Goal: Task Accomplishment & Management: Manage account settings

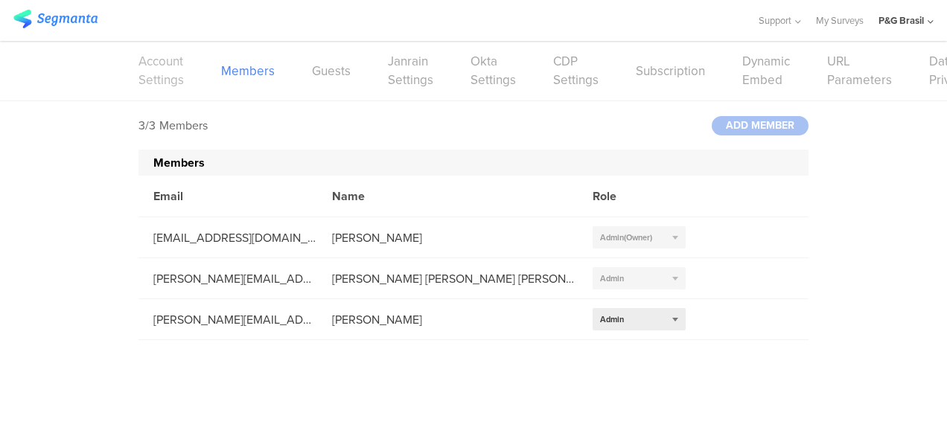
click at [149, 66] on link "Account Settings" at bounding box center [160, 70] width 45 height 37
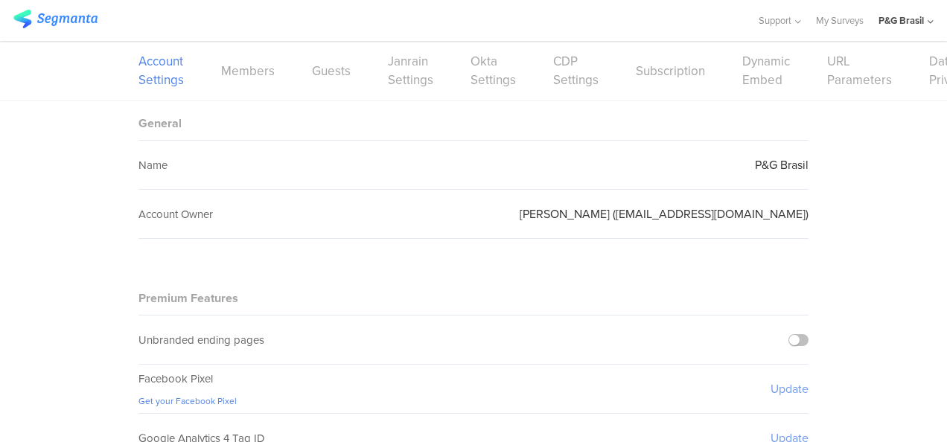
click at [61, 24] on img at bounding box center [55, 19] width 84 height 19
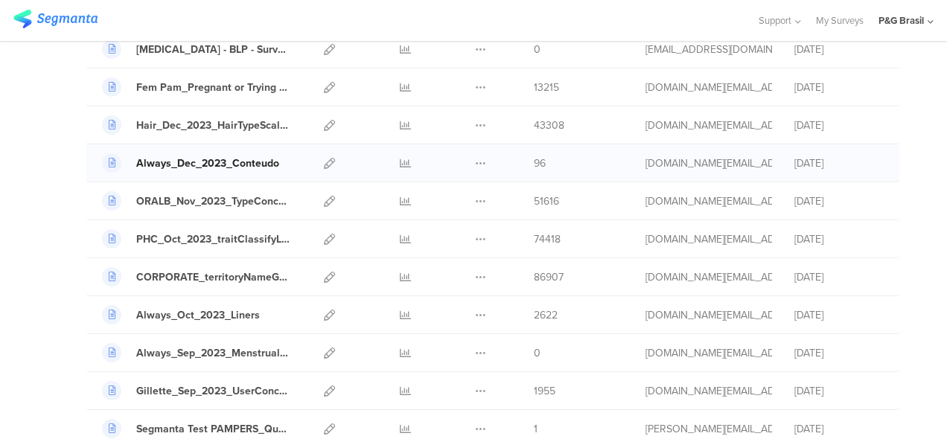
scroll to position [1461, 0]
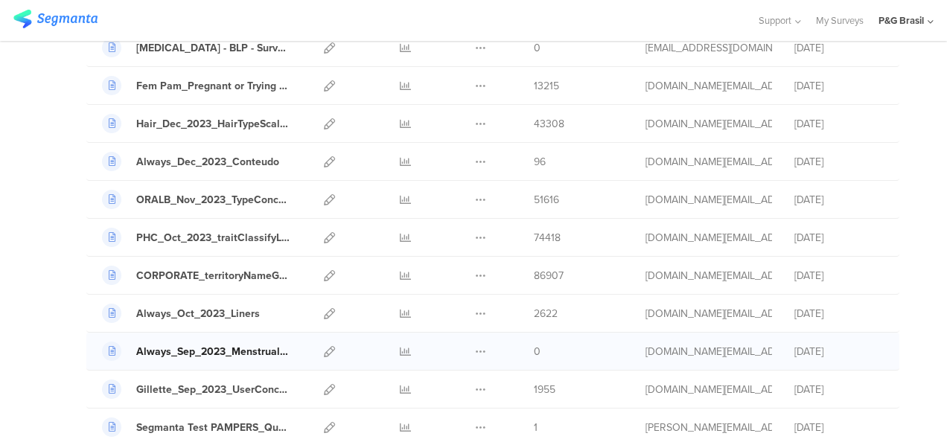
click at [234, 344] on div "Always_Sep_2023_MenstrualFlow" at bounding box center [213, 352] width 155 height 16
click at [324, 346] on icon at bounding box center [329, 351] width 11 height 11
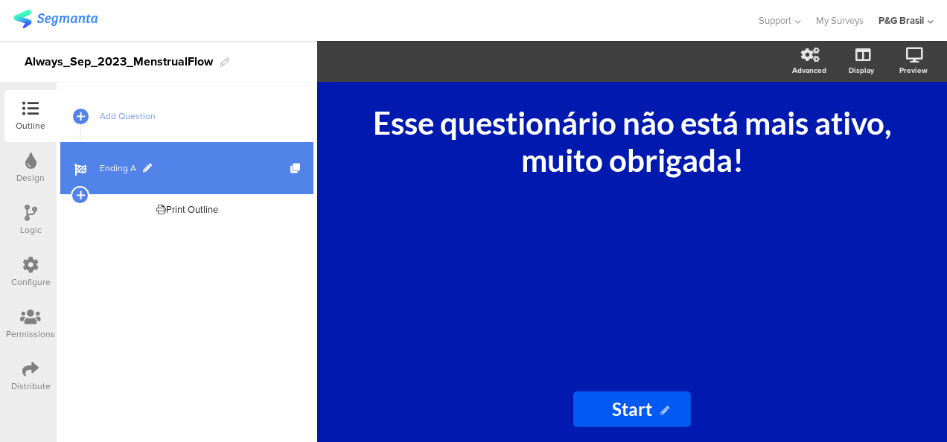
click at [158, 160] on link "Ending A" at bounding box center [186, 168] width 253 height 52
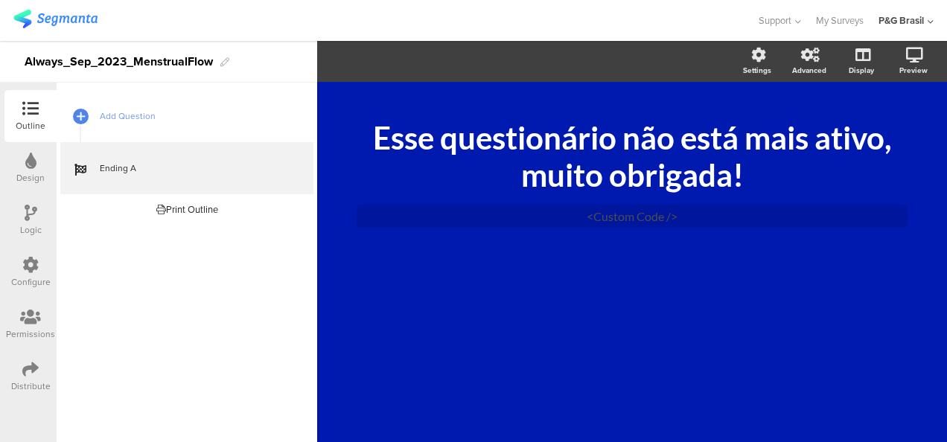
click at [7, 271] on div "Configure" at bounding box center [30, 272] width 52 height 52
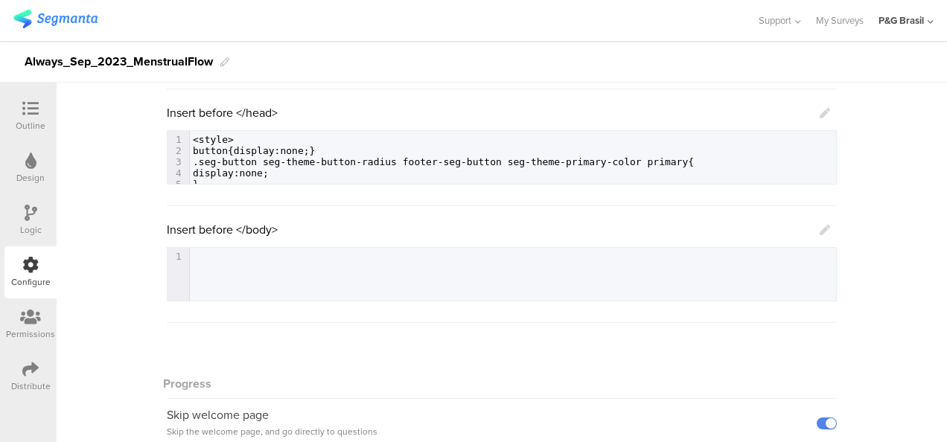
scroll to position [244, 0]
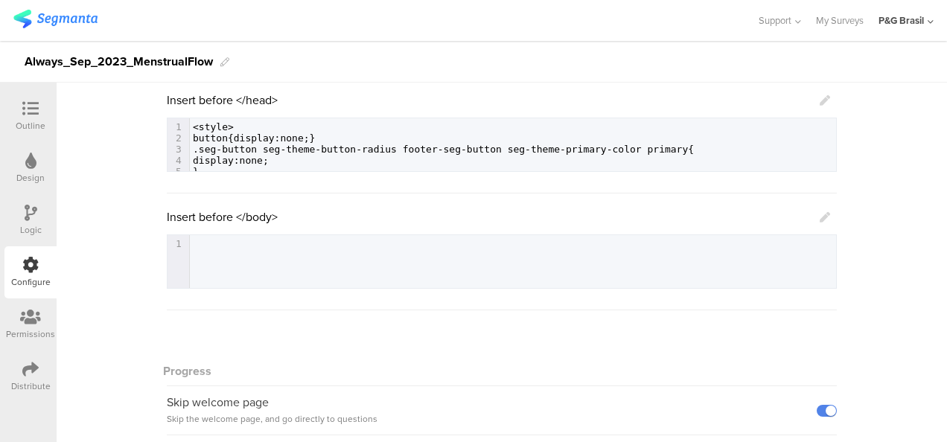
click at [339, 135] on pre "button{display:none;}" at bounding box center [513, 138] width 646 height 11
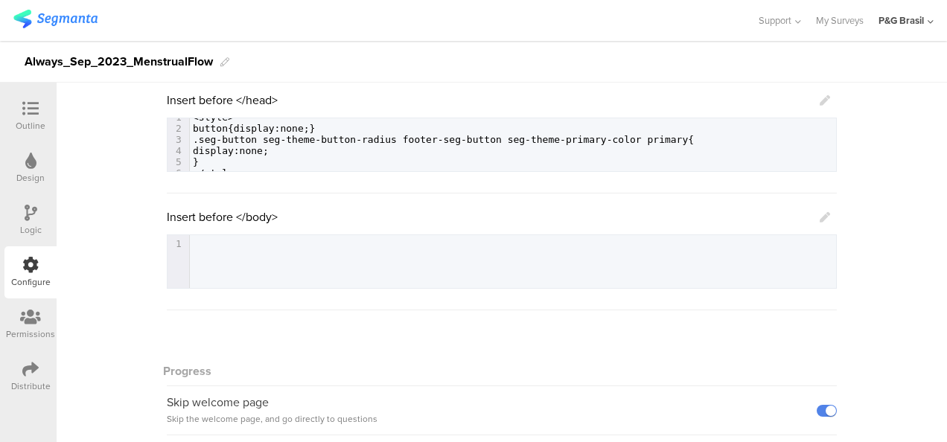
scroll to position [20, 0]
click at [364, 169] on pre "</style>" at bounding box center [513, 172] width 646 height 11
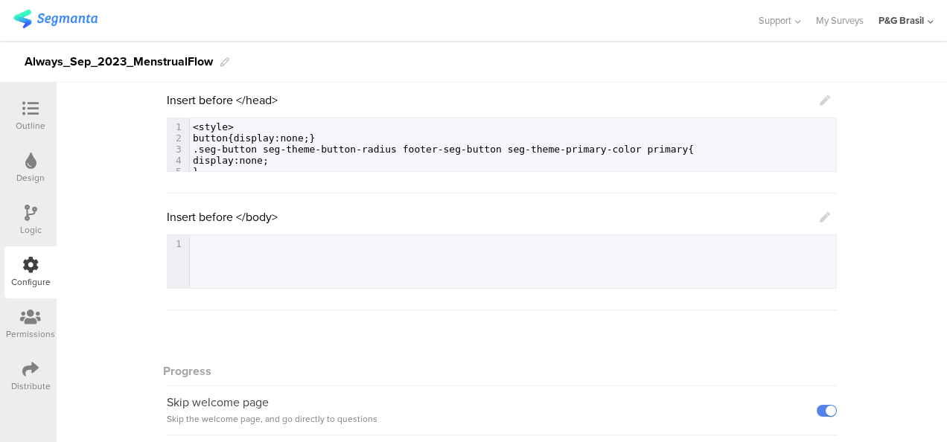
click at [372, 153] on span ".seg-button seg-theme-button-radius footer-seg-button seg-theme-primary-color p…" at bounding box center [443, 149] width 501 height 11
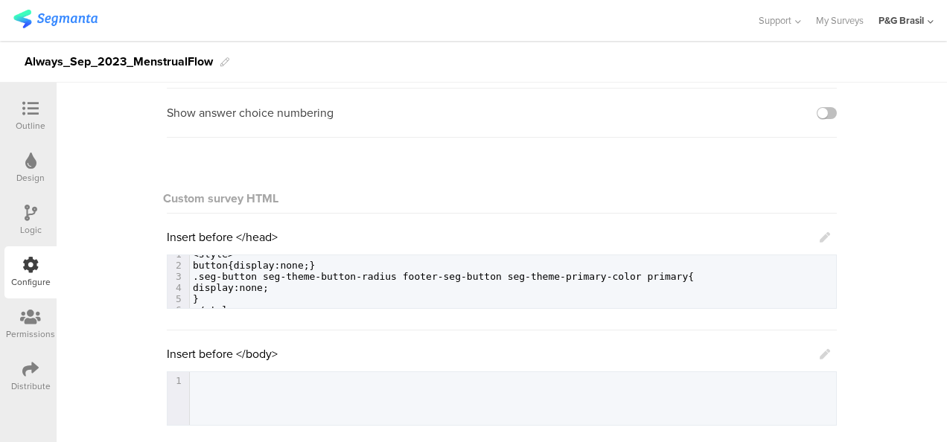
scroll to position [106, 0]
click at [370, 307] on pre "</style>" at bounding box center [513, 310] width 646 height 11
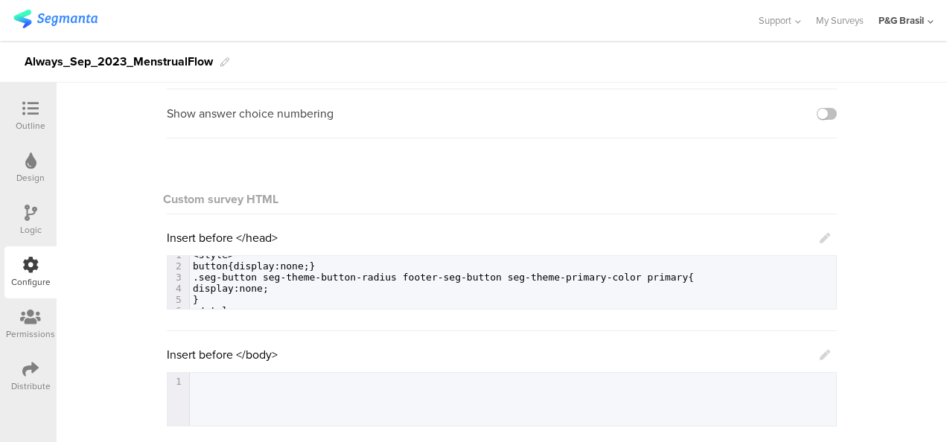
scroll to position [0, 0]
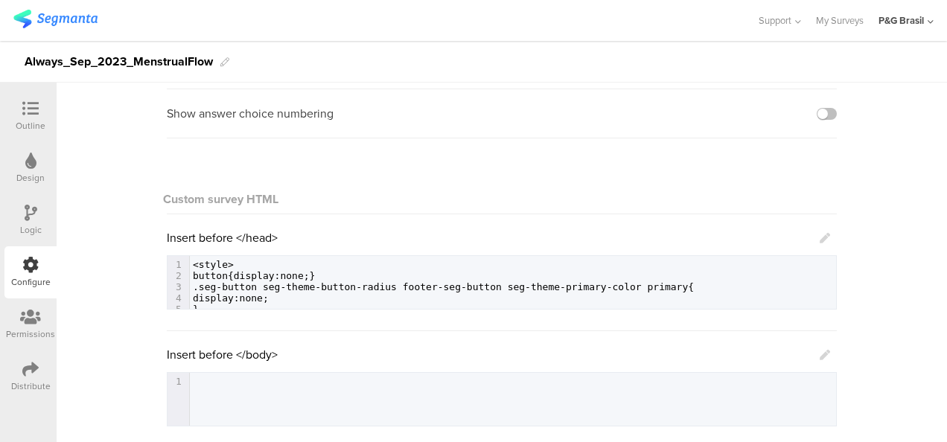
click at [820, 239] on icon at bounding box center [825, 238] width 10 height 10
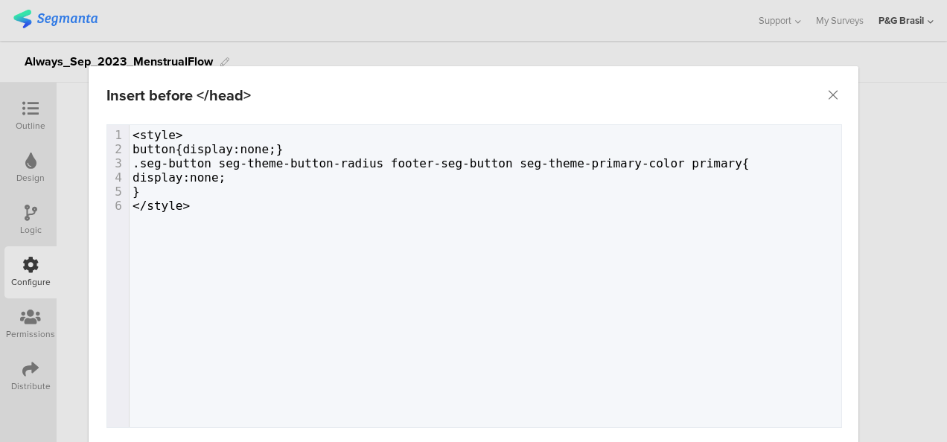
click at [361, 222] on div "6 1 <style> 2 button{display:none;} 3 .seg-button seg-theme-button-radius foote…" at bounding box center [492, 294] width 771 height 339
click at [194, 257] on div "6 1 <style> 2 button{display:none;} 3 .seg-button seg-theme-button-radius foote…" at bounding box center [492, 294] width 771 height 339
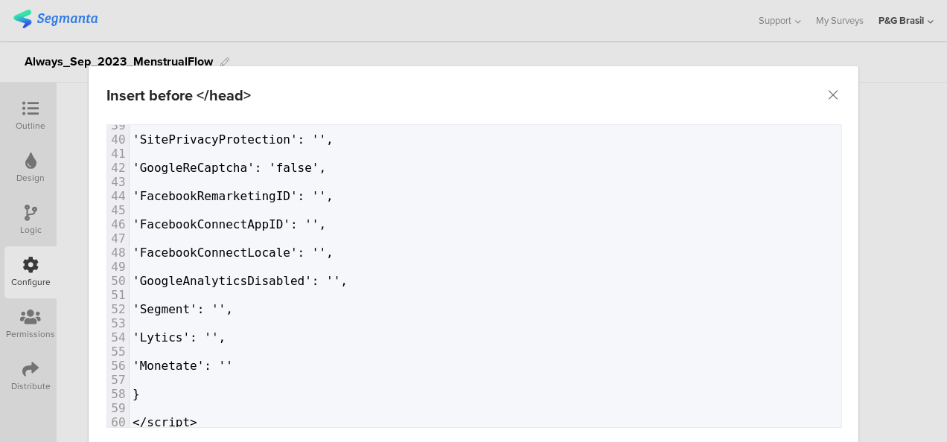
scroll to position [552, 0]
click at [271, 415] on pre "</script>" at bounding box center [486, 422] width 712 height 14
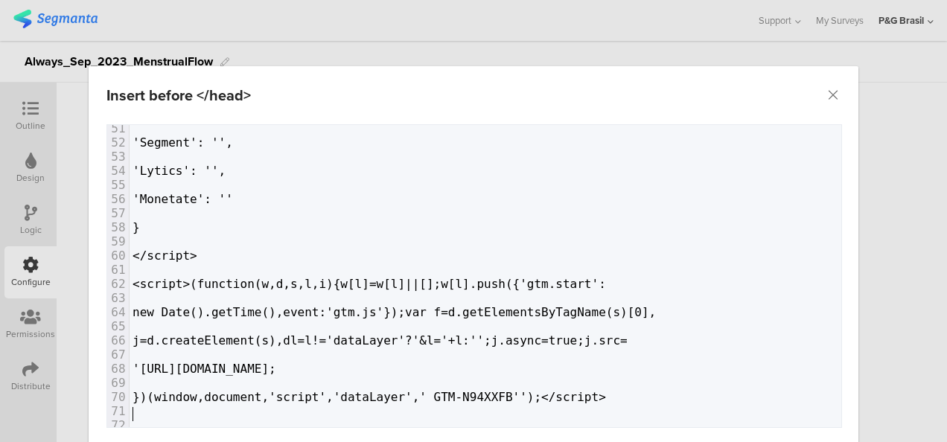
scroll to position [86, 0]
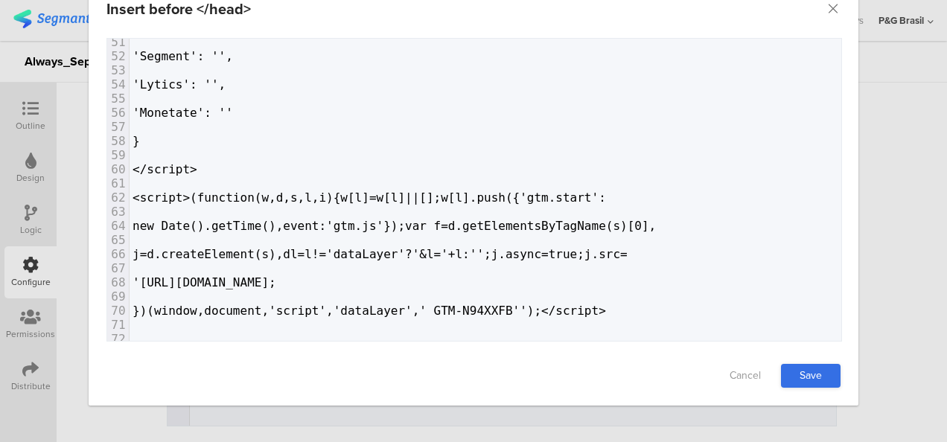
click at [818, 372] on link "Save" at bounding box center [811, 376] width 60 height 24
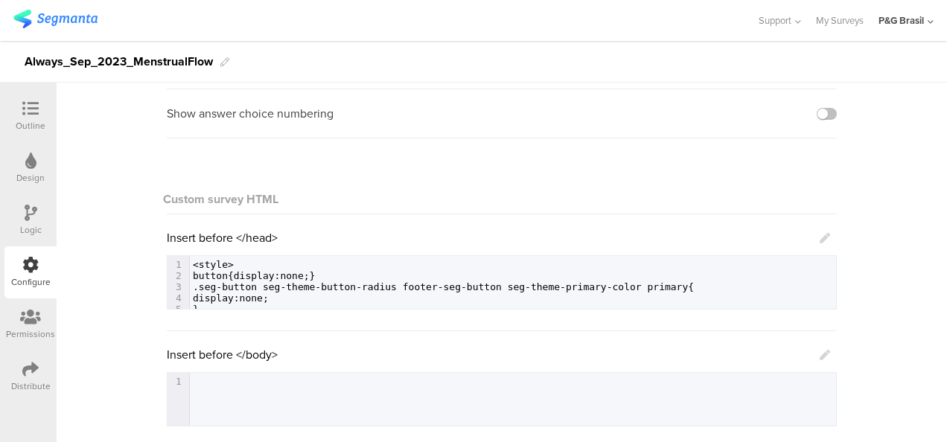
scroll to position [785, 0]
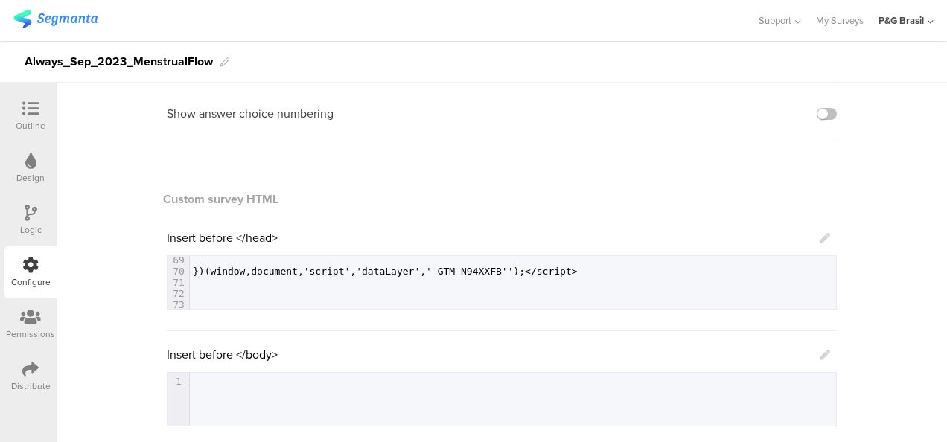
click at [540, 414] on div "1 1 ​" at bounding box center [520, 418] width 706 height 90
click at [820, 354] on icon at bounding box center [825, 355] width 10 height 10
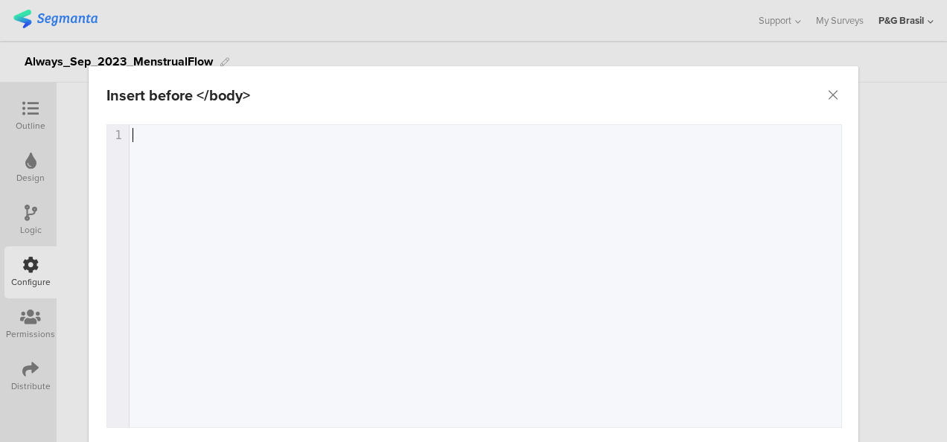
click at [311, 203] on div "1 1 ​" at bounding box center [492, 294] width 771 height 339
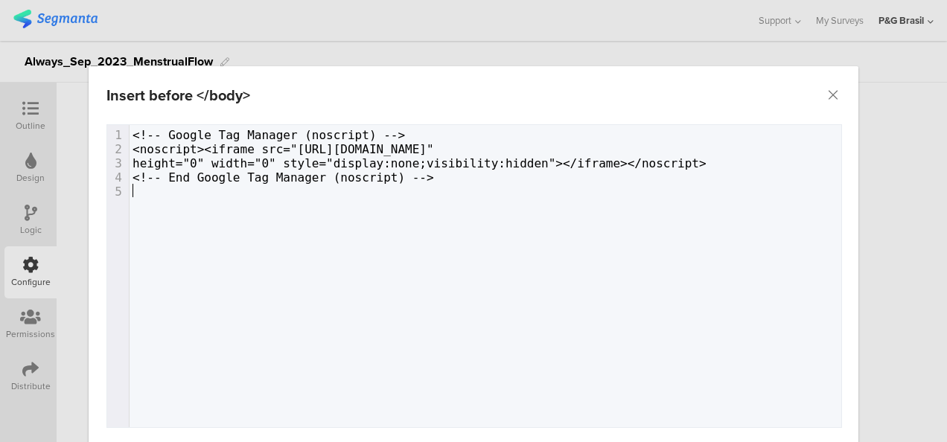
scroll to position [86, 0]
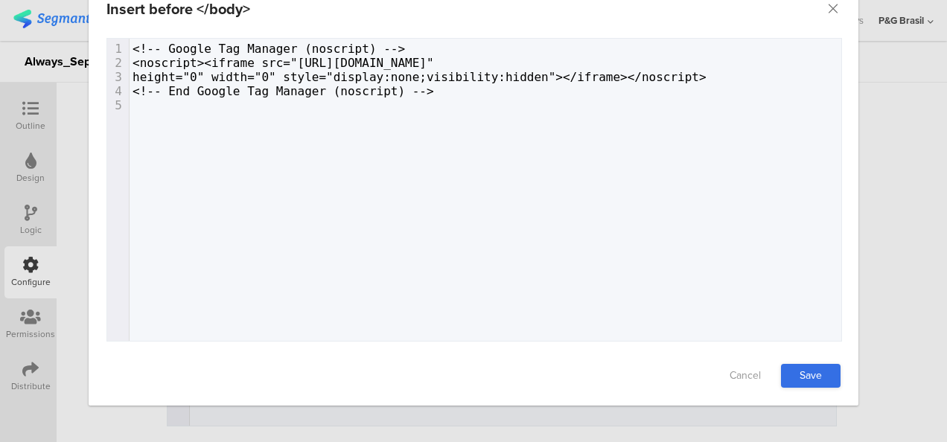
click at [796, 365] on link "Save" at bounding box center [811, 376] width 60 height 24
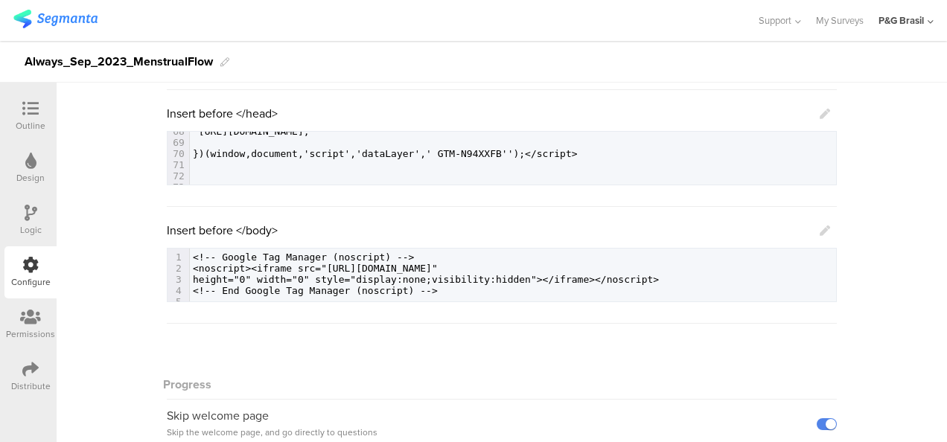
scroll to position [0, 0]
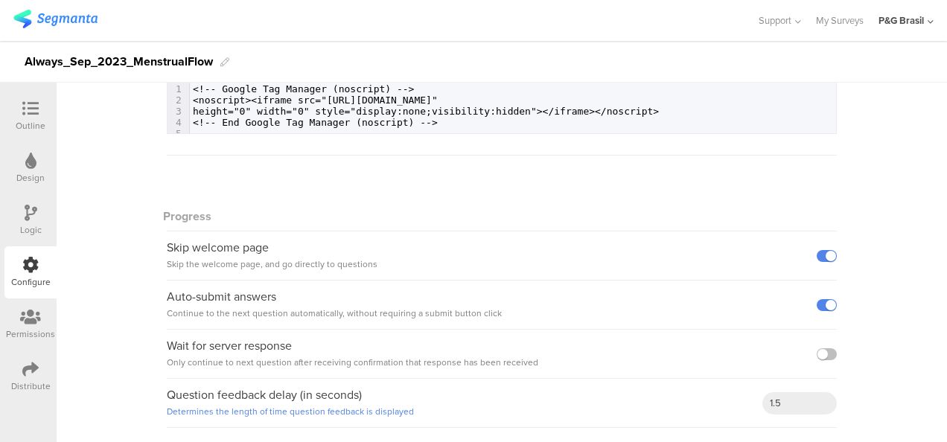
click at [42, 379] on div "Distribute" at bounding box center [30, 377] width 52 height 52
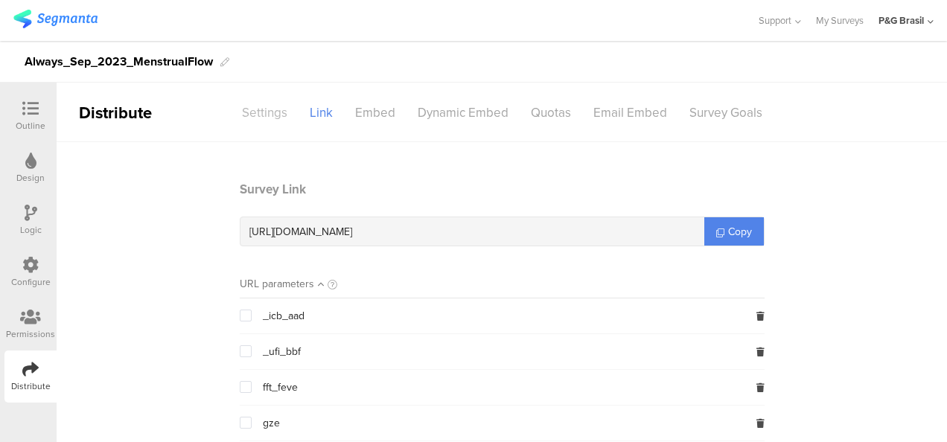
click at [269, 112] on div "Settings" at bounding box center [265, 113] width 68 height 26
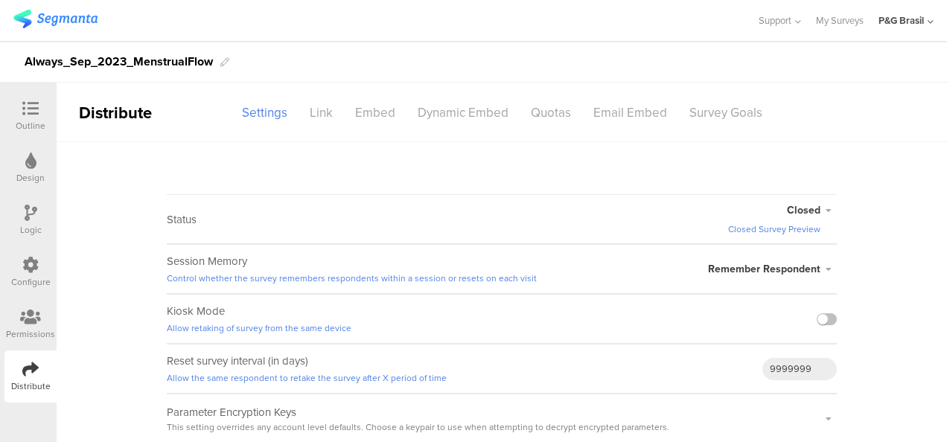
click at [800, 211] on span "Closed" at bounding box center [803, 210] width 33 height 16
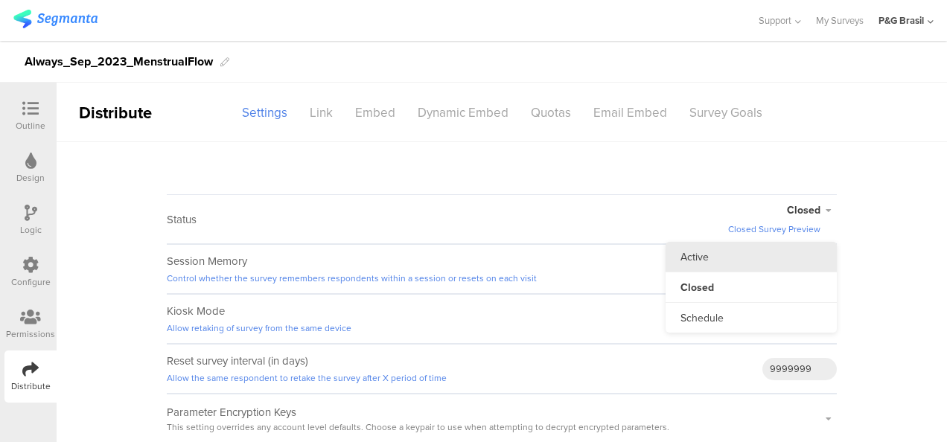
click at [715, 259] on li "Active" at bounding box center [751, 257] width 171 height 31
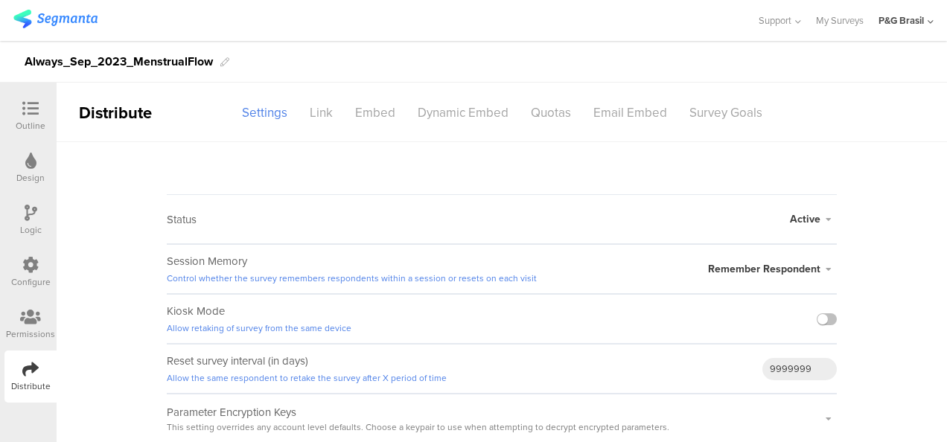
click at [29, 97] on div "Outline" at bounding box center [30, 116] width 52 height 52
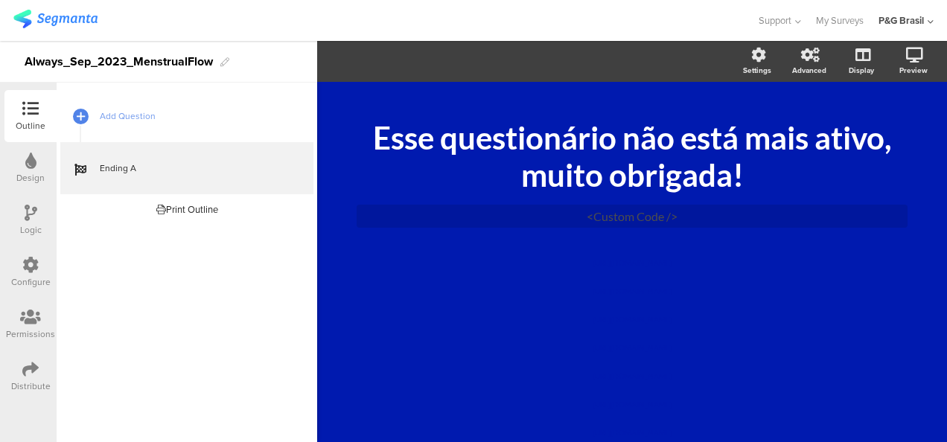
click at [34, 328] on div "Permissions" at bounding box center [30, 334] width 49 height 13
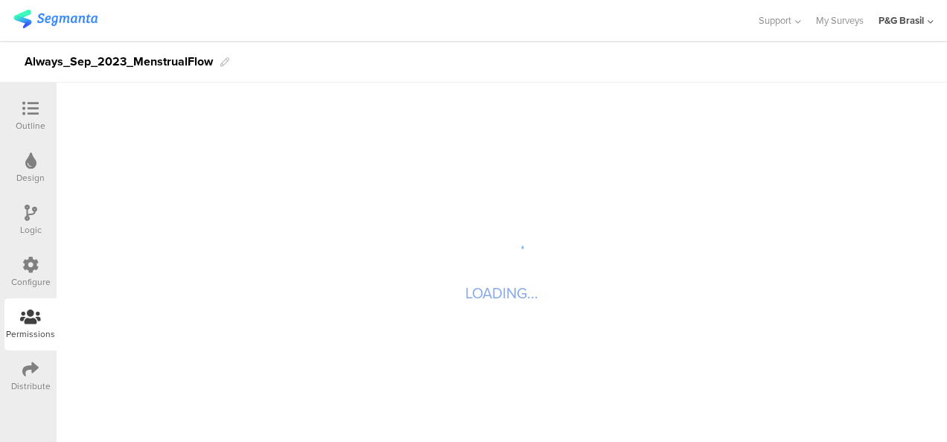
click at [37, 369] on icon at bounding box center [30, 369] width 16 height 16
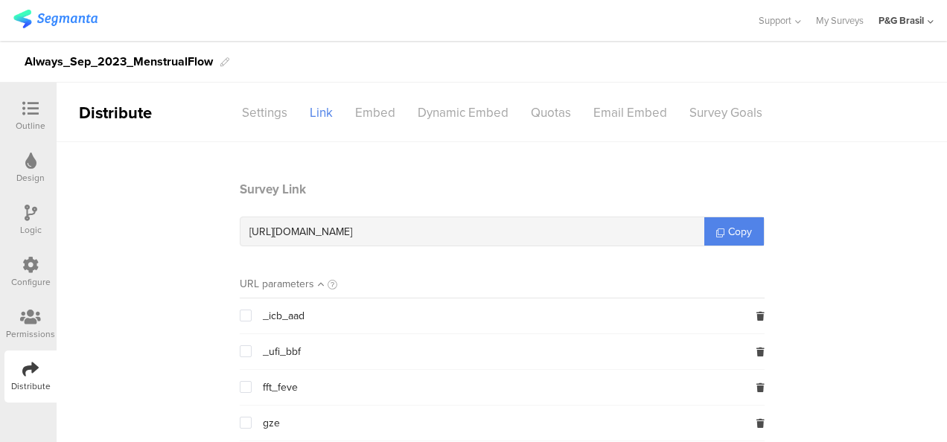
click at [22, 274] on div at bounding box center [30, 266] width 16 height 19
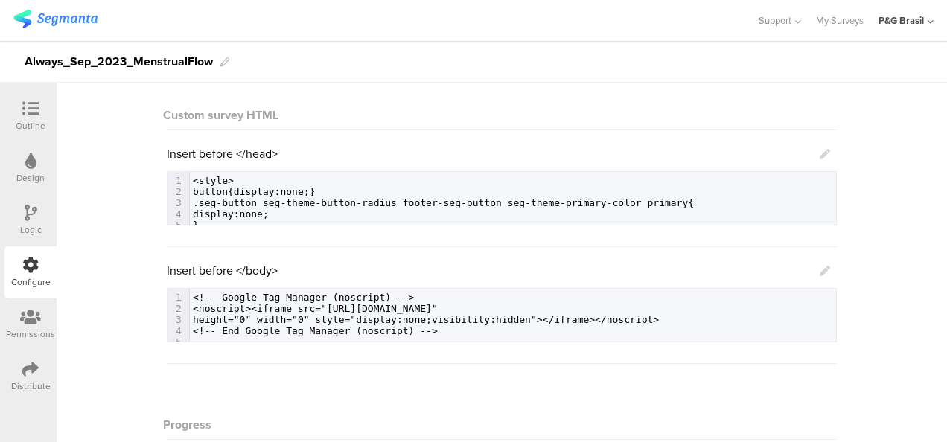
scroll to position [399, 0]
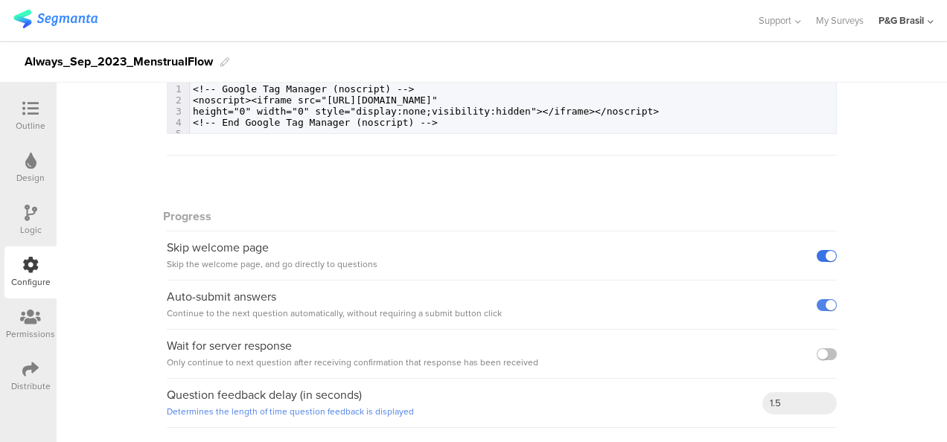
click at [817, 261] on label at bounding box center [827, 256] width 20 height 12
click at [0, 0] on input "checkbox" at bounding box center [0, 0] width 0 height 0
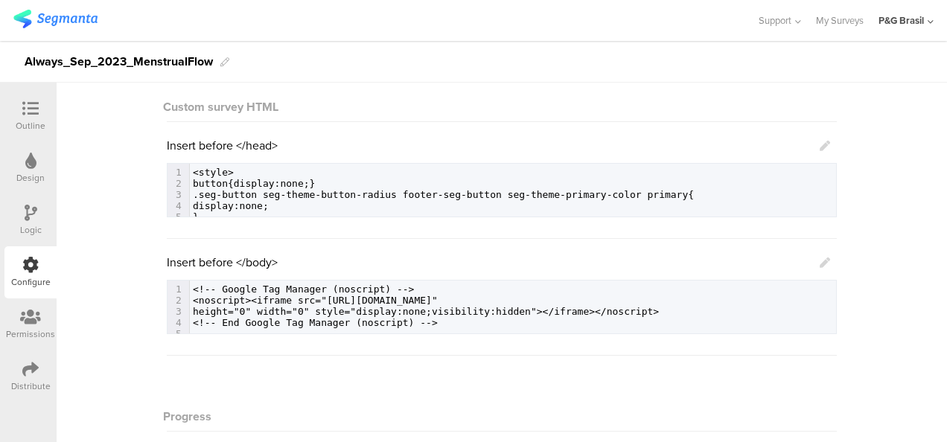
scroll to position [198, 0]
click at [741, 195] on pre ".seg-button seg-theme-button-radius footer-seg-button seg-theme-primary-color p…" at bounding box center [513, 195] width 646 height 11
click at [820, 143] on icon at bounding box center [825, 146] width 10 height 10
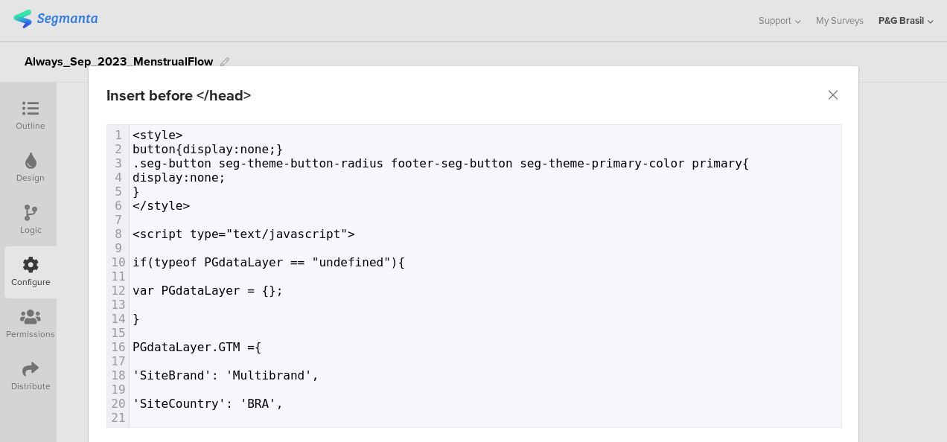
click at [273, 173] on pre "display:none;" at bounding box center [486, 177] width 712 height 14
click at [833, 94] on icon "Close" at bounding box center [833, 95] width 15 height 15
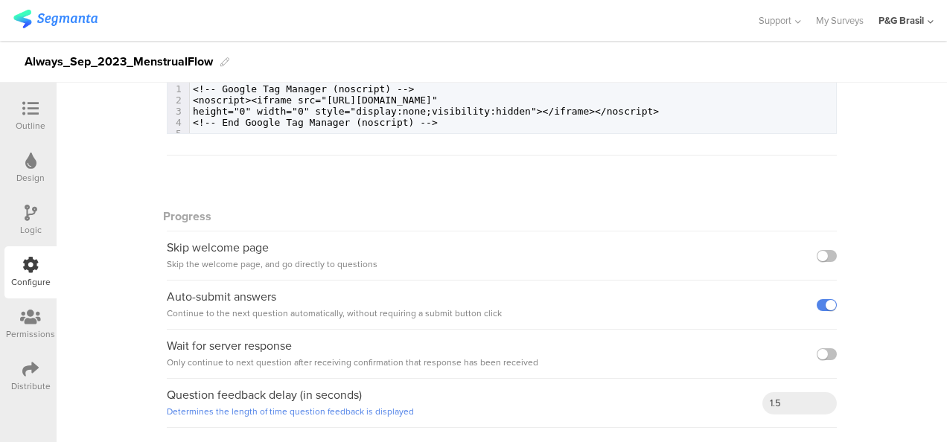
scroll to position [389, 0]
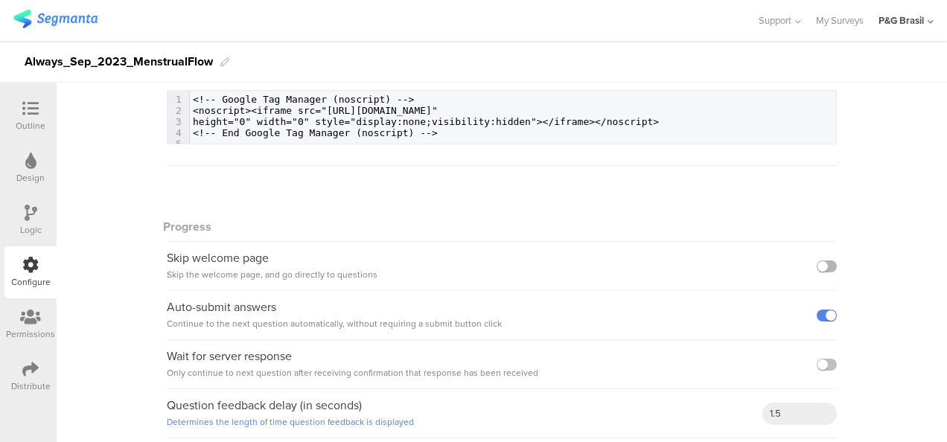
click at [820, 263] on label at bounding box center [827, 267] width 20 height 12
click at [0, 0] on input "checkbox" at bounding box center [0, 0] width 0 height 0
